Goal: Browse casually

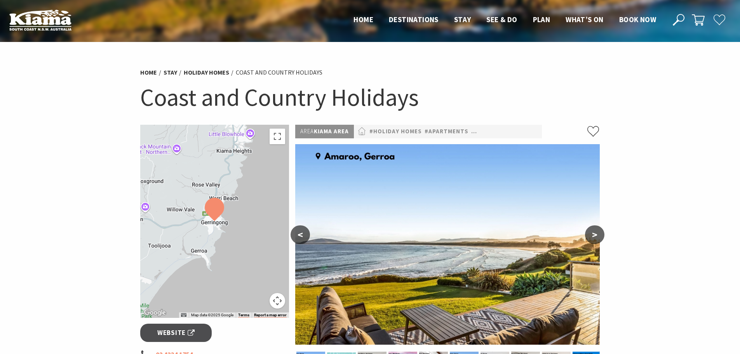
click at [596, 237] on button ">" at bounding box center [594, 234] width 19 height 19
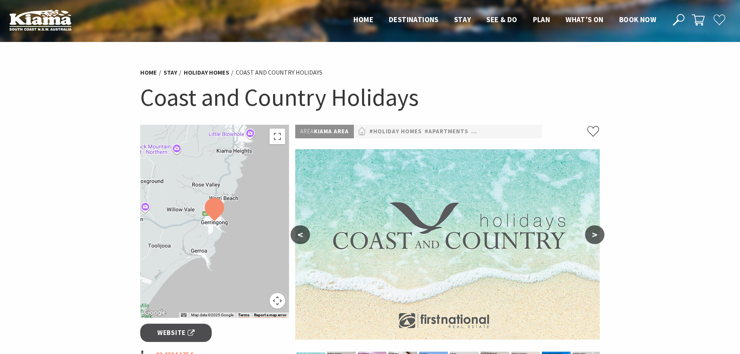
click at [596, 235] on button ">" at bounding box center [594, 234] width 19 height 19
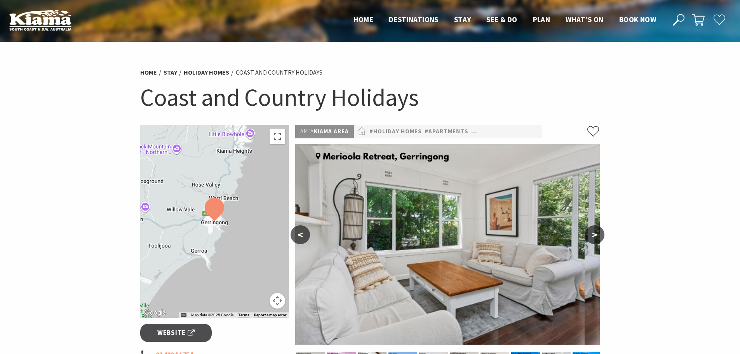
click at [596, 235] on button ">" at bounding box center [594, 234] width 19 height 19
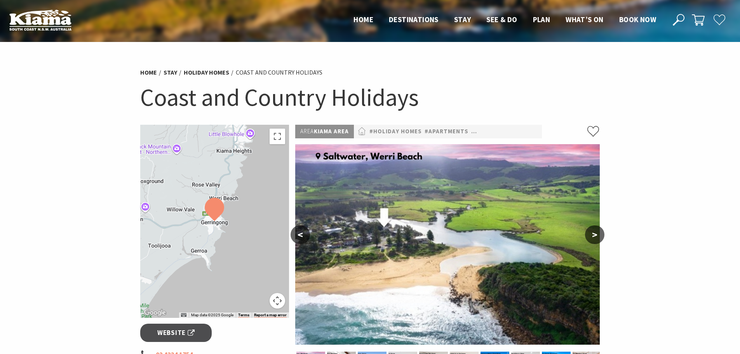
click at [596, 235] on button ">" at bounding box center [594, 234] width 19 height 19
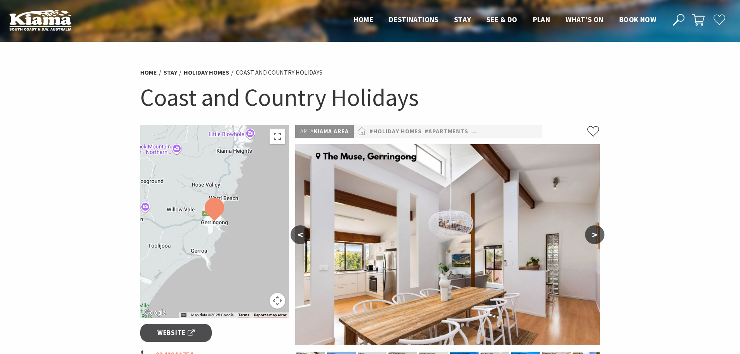
click at [596, 235] on button ">" at bounding box center [594, 234] width 19 height 19
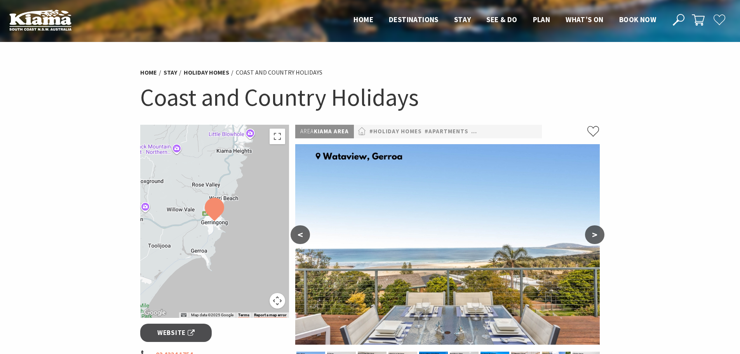
click at [596, 235] on button ">" at bounding box center [594, 234] width 19 height 19
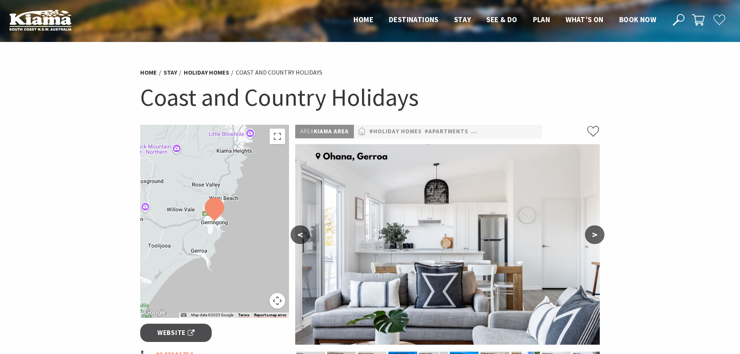
click at [596, 235] on button ">" at bounding box center [594, 234] width 19 height 19
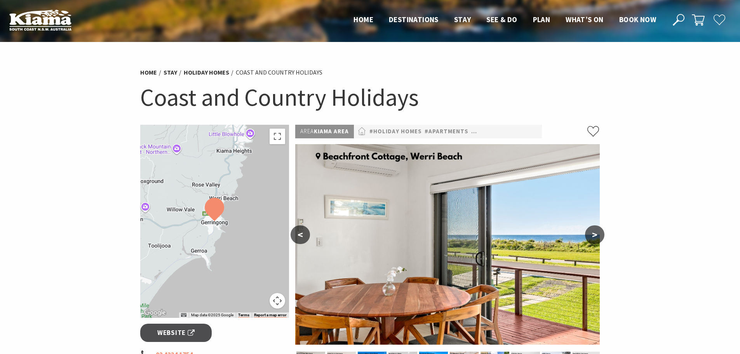
click at [596, 235] on button ">" at bounding box center [594, 234] width 19 height 19
